Goal: Find contact information: Find contact information

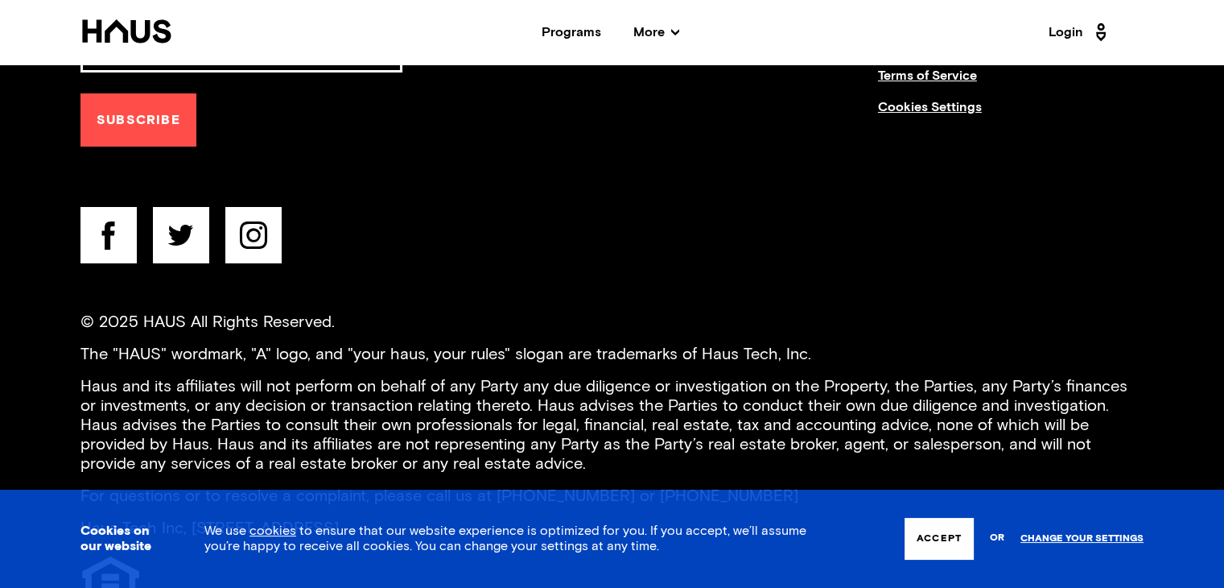
scroll to position [6166, 0]
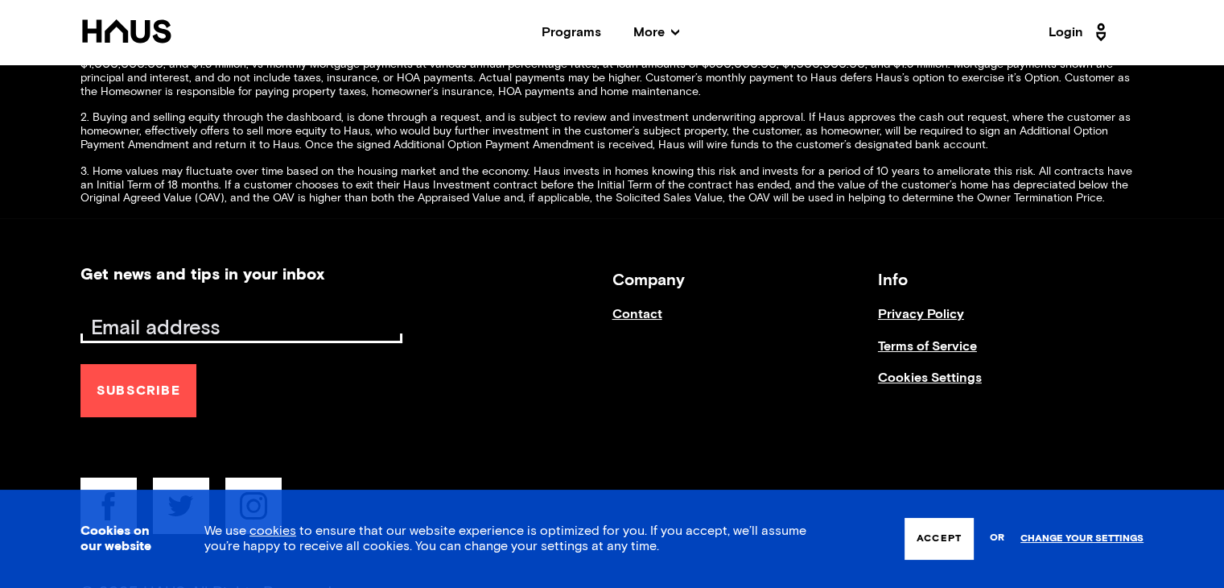
drag, startPoint x: 640, startPoint y: 278, endPoint x: 635, endPoint y: 291, distance: 13.8
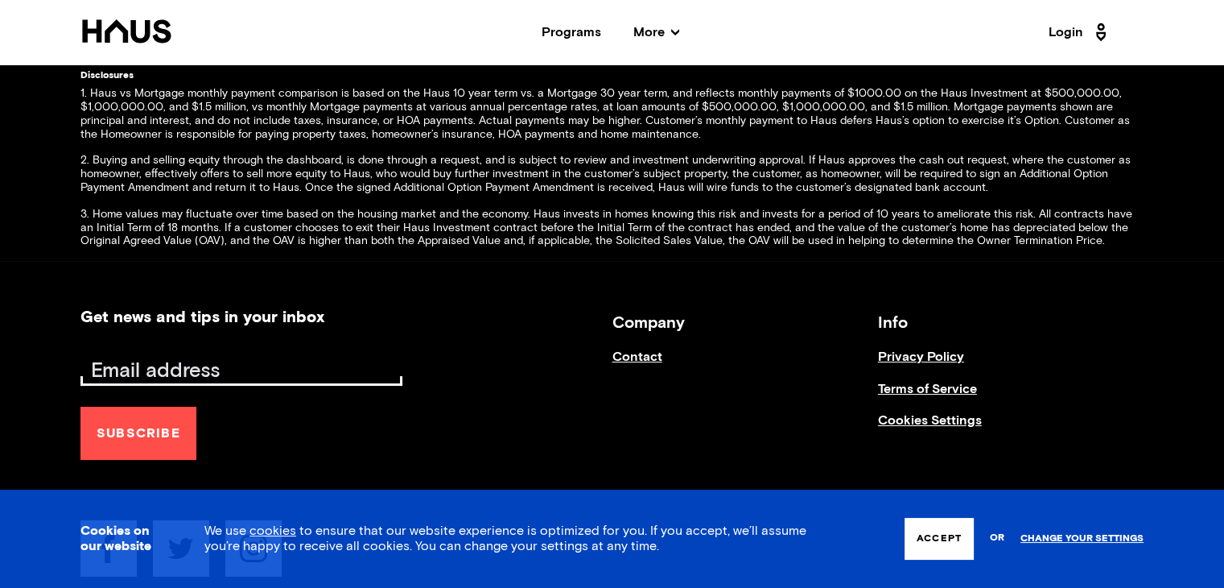
scroll to position [6085, 0]
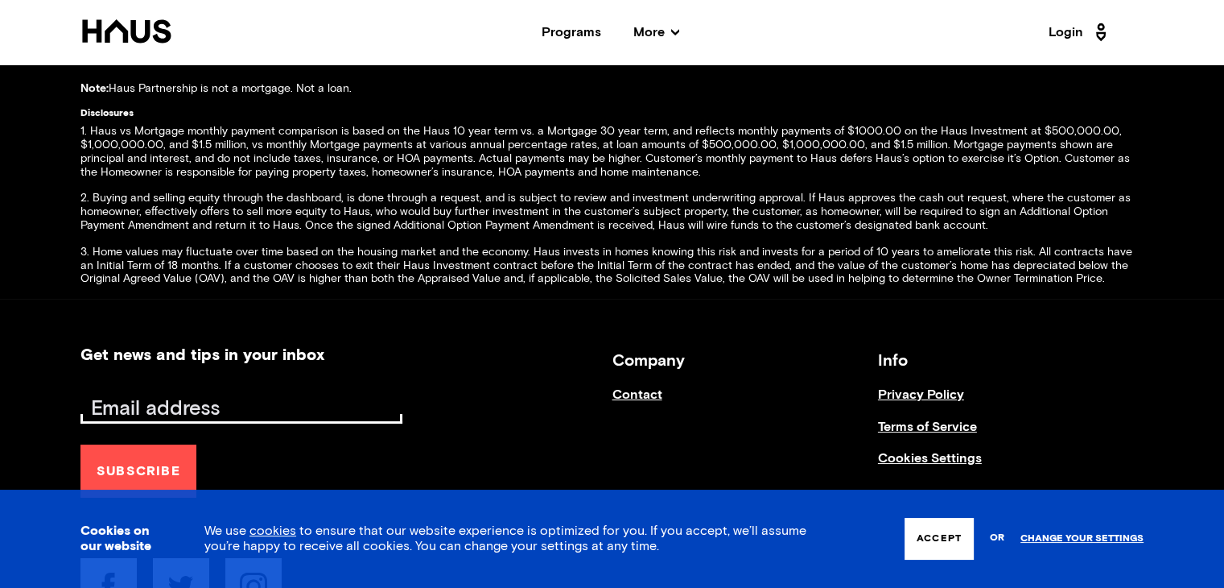
click at [921, 419] on link "Terms of Service" at bounding box center [1011, 434] width 266 height 31
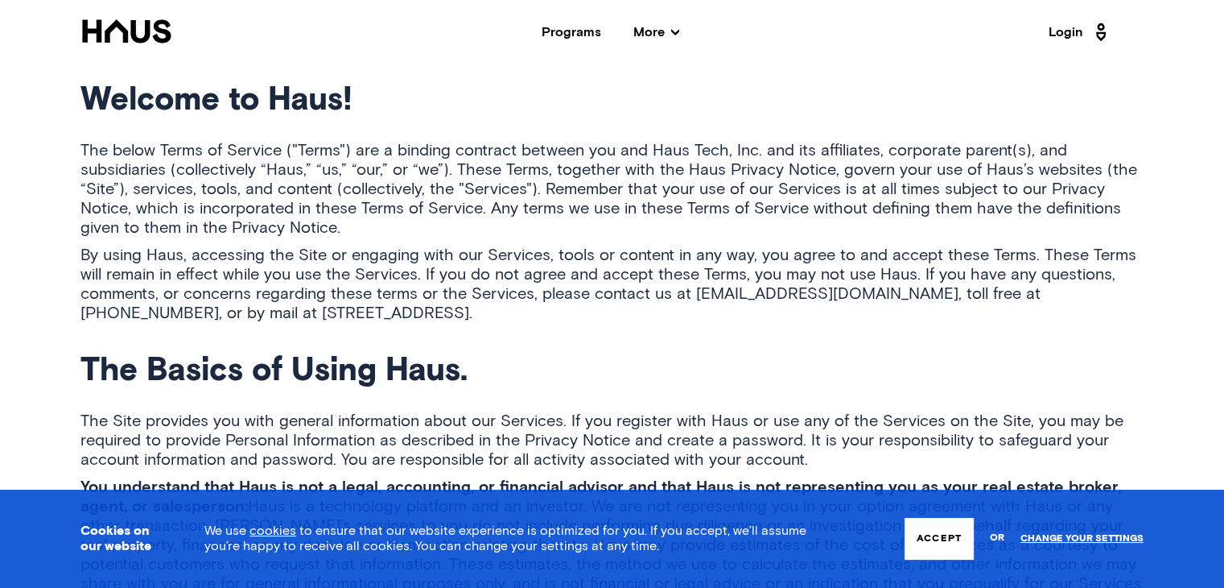
scroll to position [1005, 0]
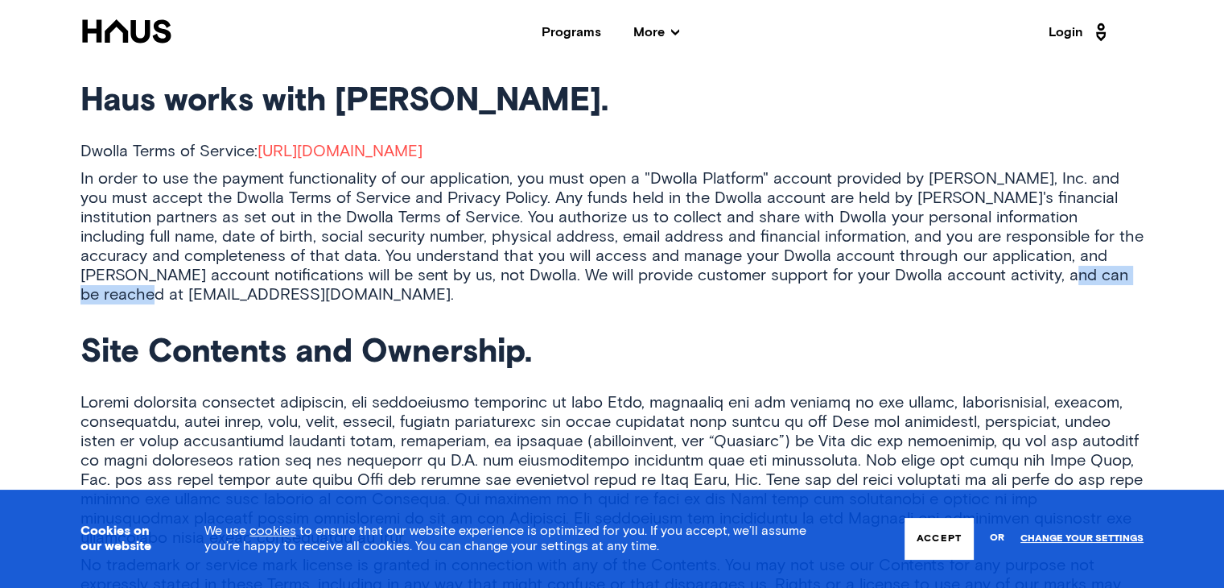
drag, startPoint x: 218, startPoint y: 291, endPoint x: 80, endPoint y: 292, distance: 137.7
click at [80, 292] on p "In order to use the payment functionality of our application, you must open a "…" at bounding box center [611, 236] width 1063 height 135
copy p "[EMAIL_ADDRESS][DOMAIN_NAME]"
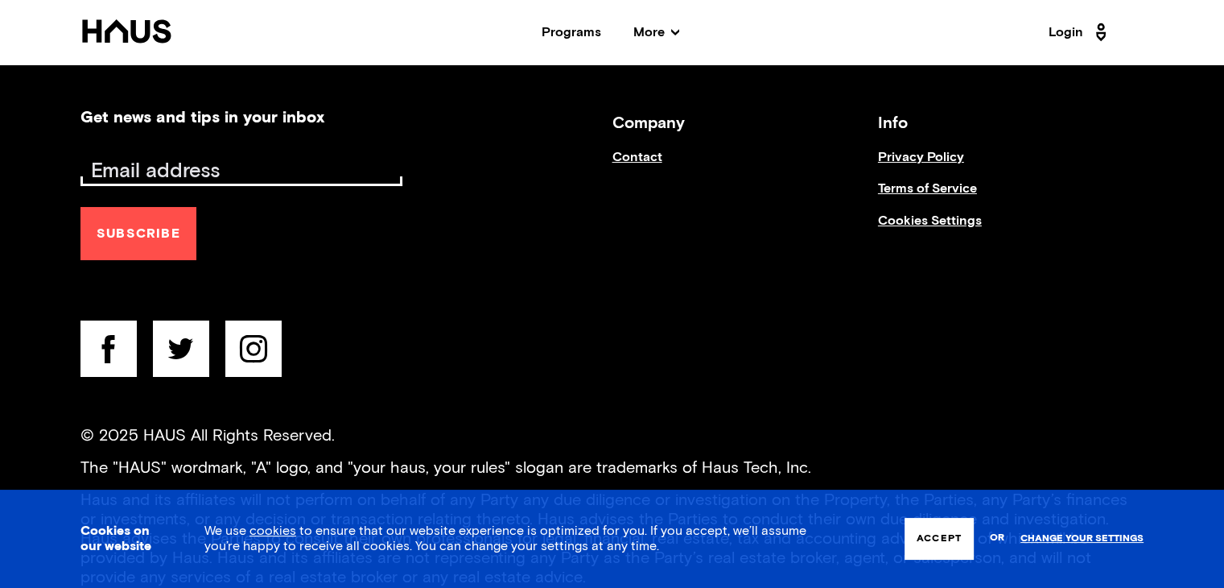
scroll to position [644, 0]
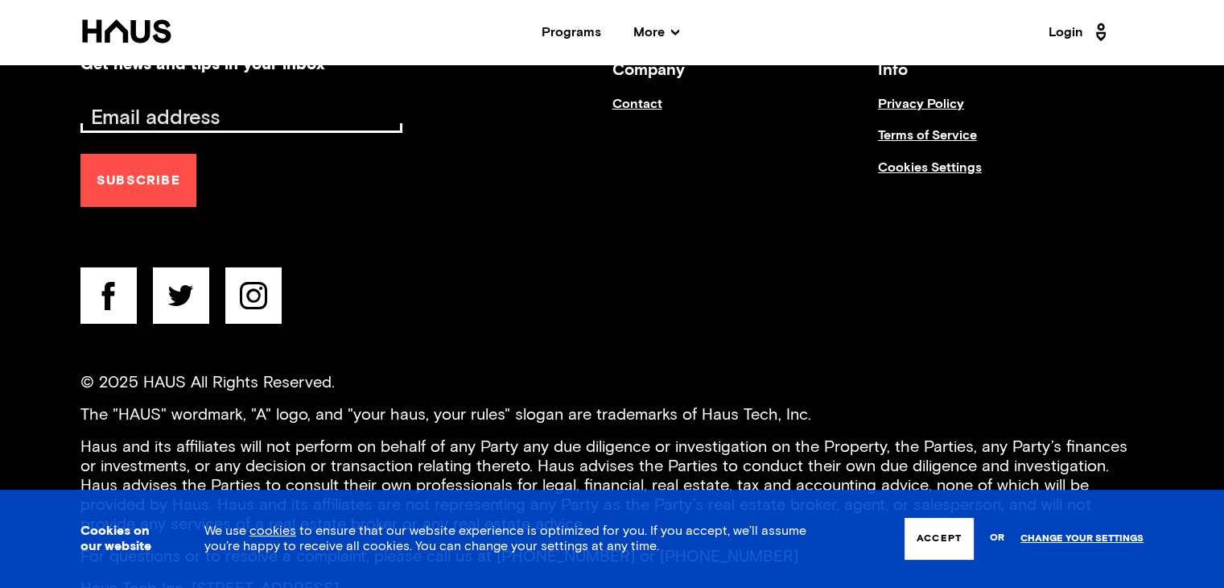
click at [109, 293] on icon at bounding box center [108, 296] width 13 height 28
